Goal: Check status: Check status

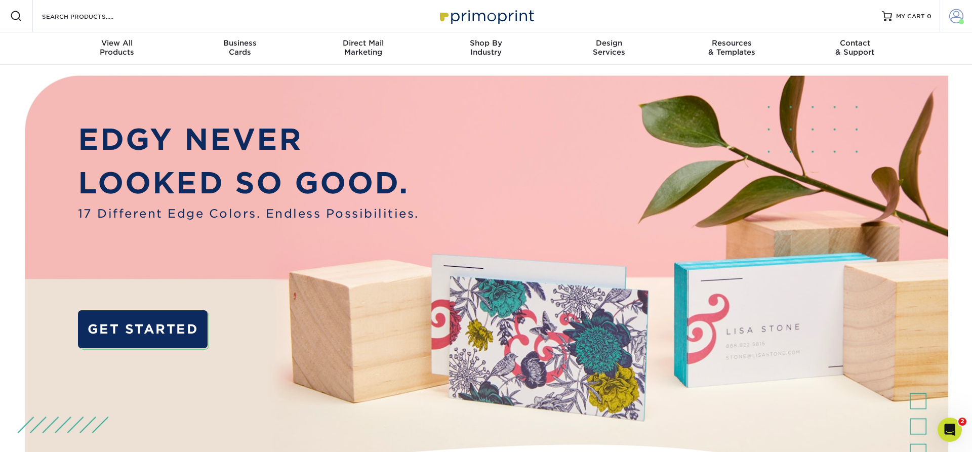
click at [954, 14] on span at bounding box center [956, 16] width 14 height 14
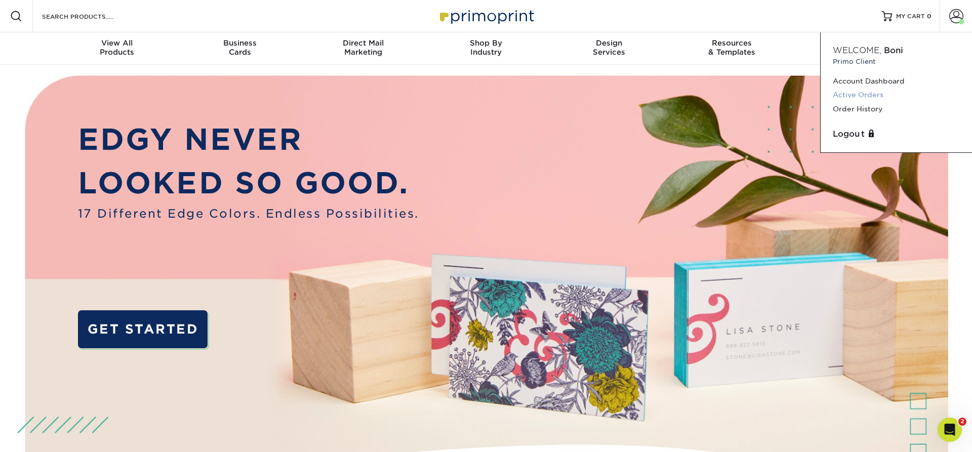
click at [858, 94] on link "Active Orders" at bounding box center [896, 95] width 127 height 14
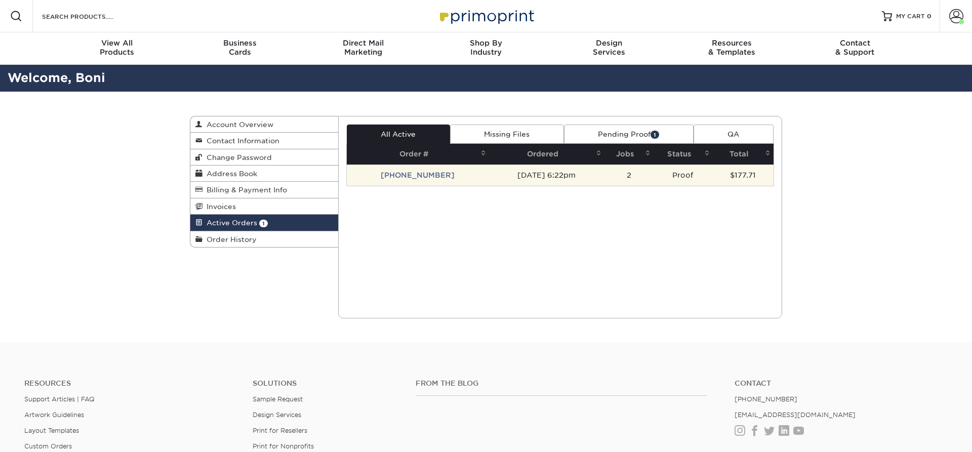
click at [415, 176] on td "[PHONE_NUMBER]" at bounding box center [418, 175] width 142 height 21
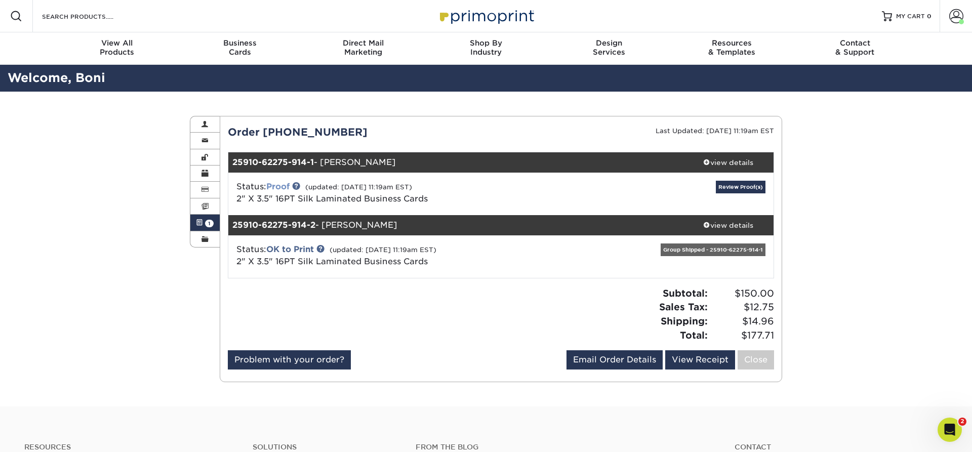
click at [274, 184] on link "Proof" at bounding box center [277, 187] width 23 height 10
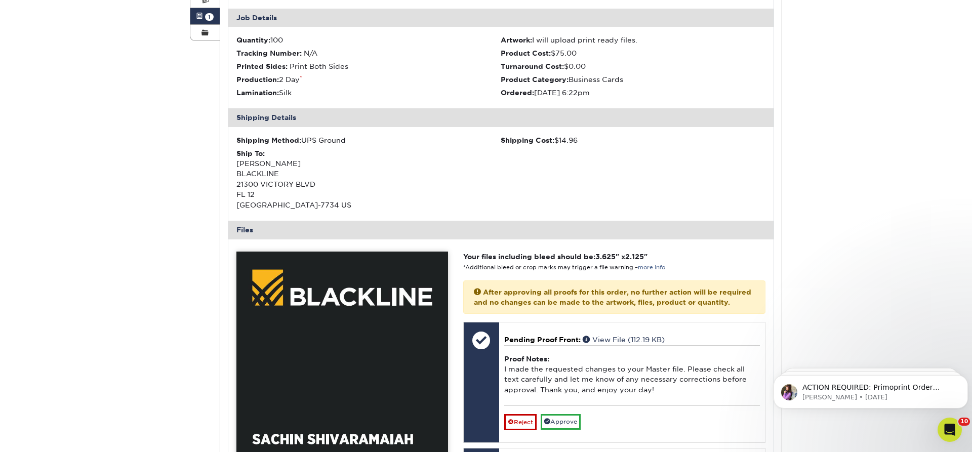
scroll to position [361, 0]
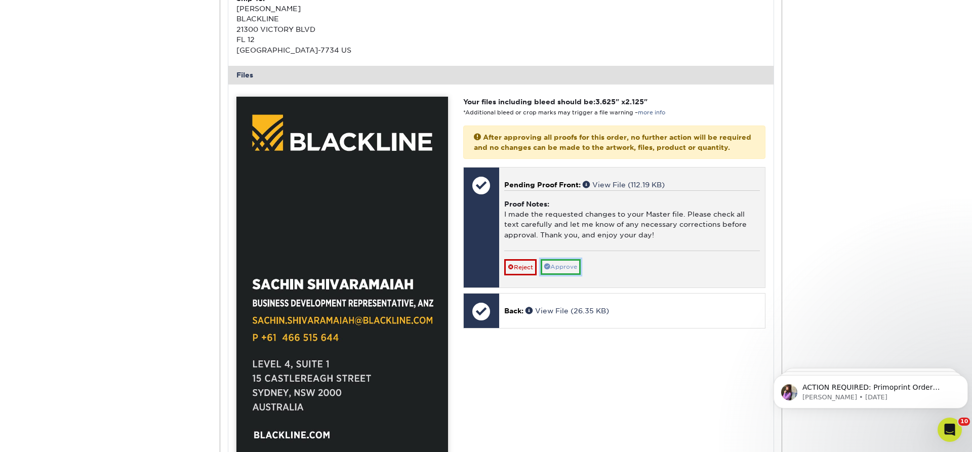
click at [564, 275] on link "Approve" at bounding box center [561, 267] width 40 height 16
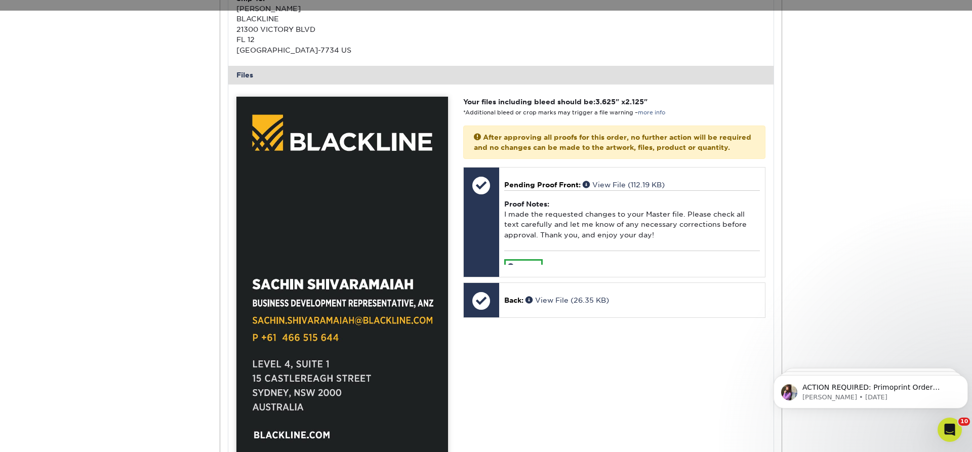
click at [868, 108] on div "Active Orders Account Overview Contact Information Change Password Address Book…" at bounding box center [486, 250] width 972 height 1040
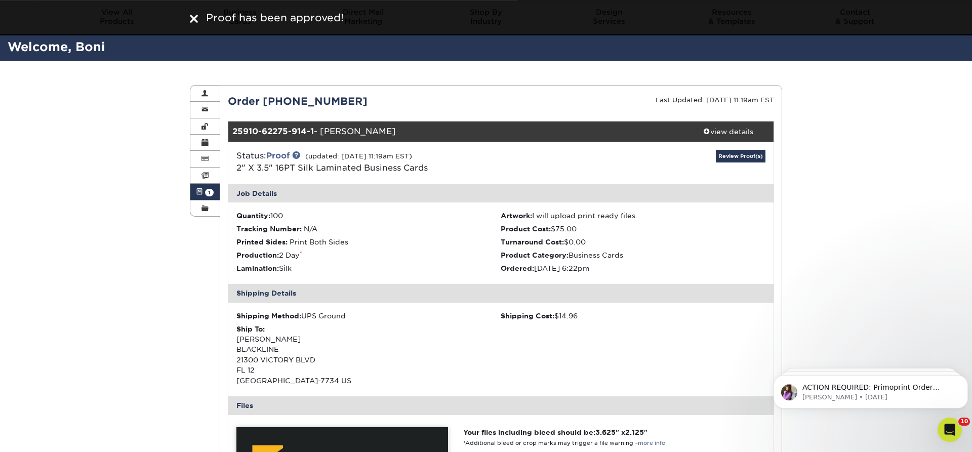
scroll to position [0, 0]
